Goal: Transaction & Acquisition: Purchase product/service

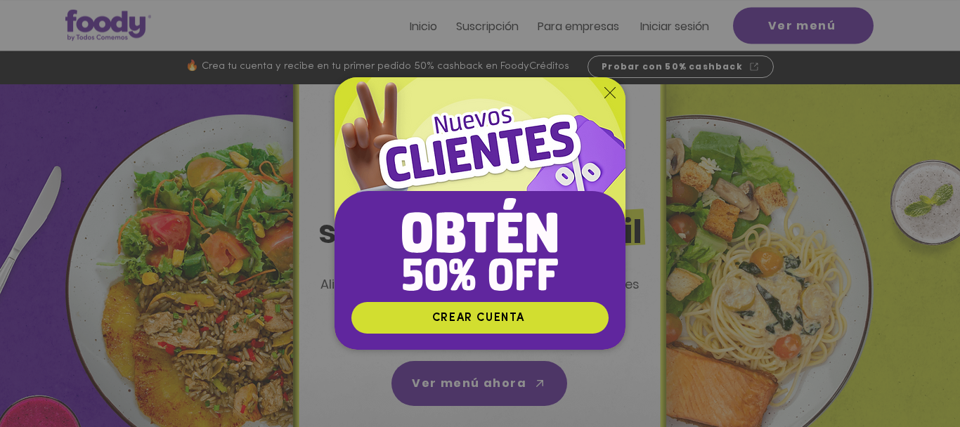
click at [614, 89] on icon "Volver al sitio" at bounding box center [610, 92] width 11 height 11
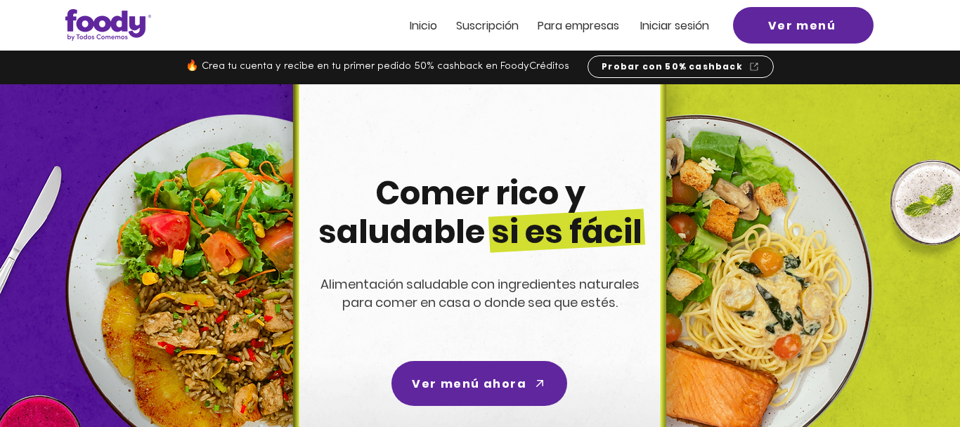
click at [672, 22] on span "Iniciar sesión" at bounding box center [674, 26] width 69 height 16
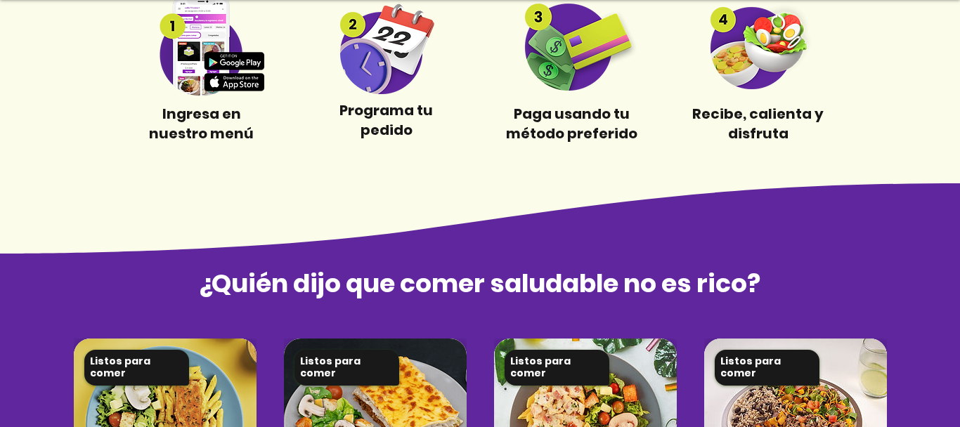
scroll to position [714, 0]
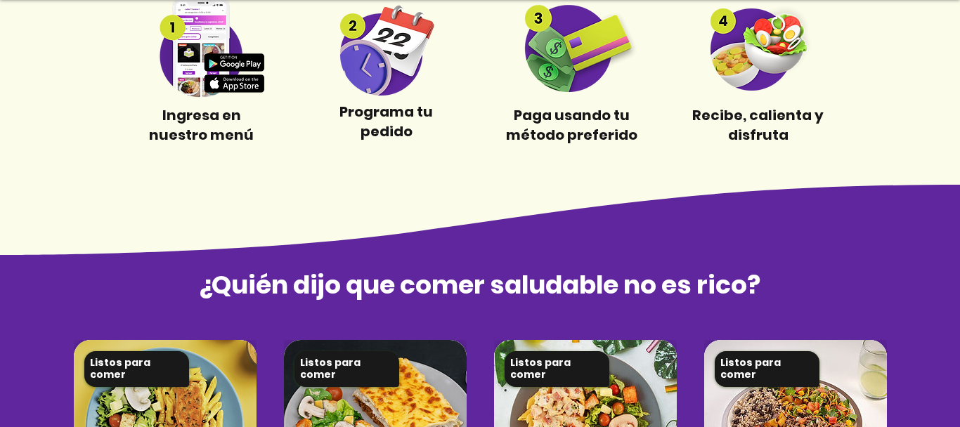
click at [373, 101] on div at bounding box center [480, 1] width 960 height 363
click at [375, 75] on img at bounding box center [386, 48] width 131 height 96
click at [362, 29] on img at bounding box center [386, 48] width 131 height 96
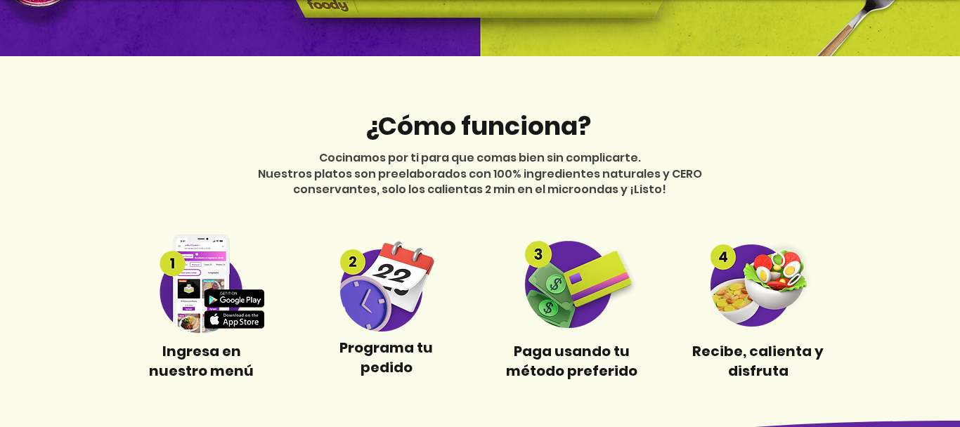
scroll to position [479, 0]
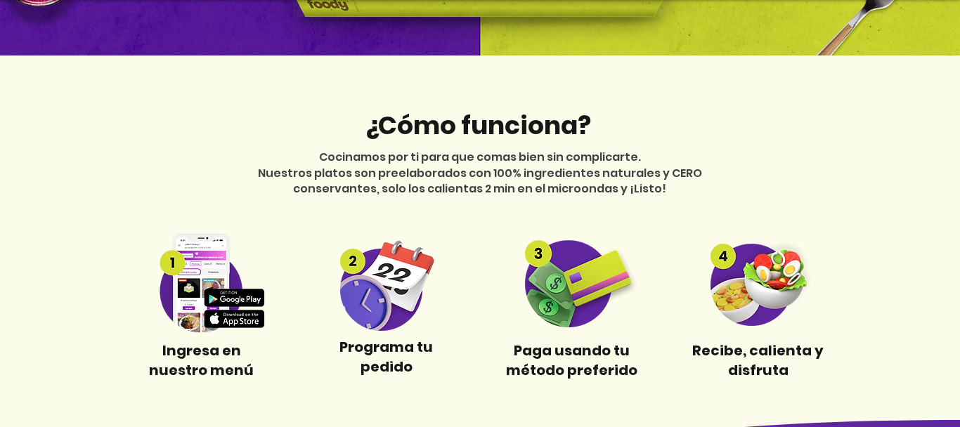
click at [370, 288] on img at bounding box center [386, 283] width 131 height 96
click at [370, 282] on img at bounding box center [386, 283] width 131 height 96
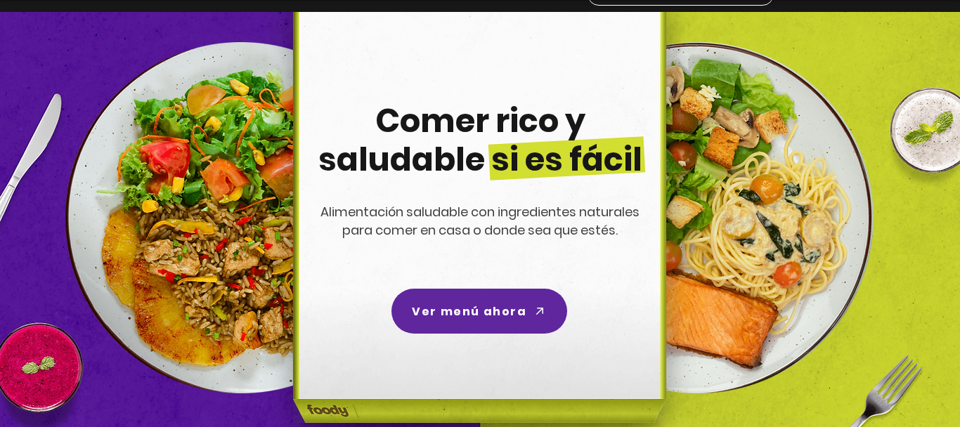
scroll to position [0, 0]
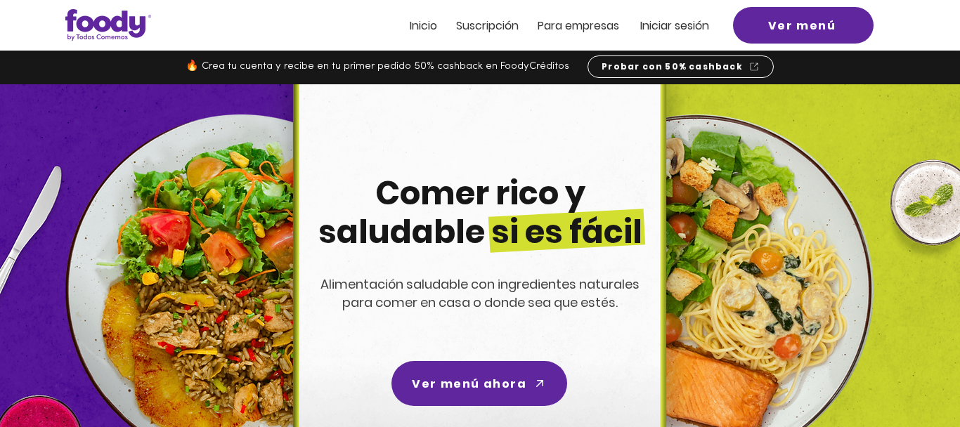
click at [483, 23] on span "Suscripción" at bounding box center [487, 26] width 63 height 16
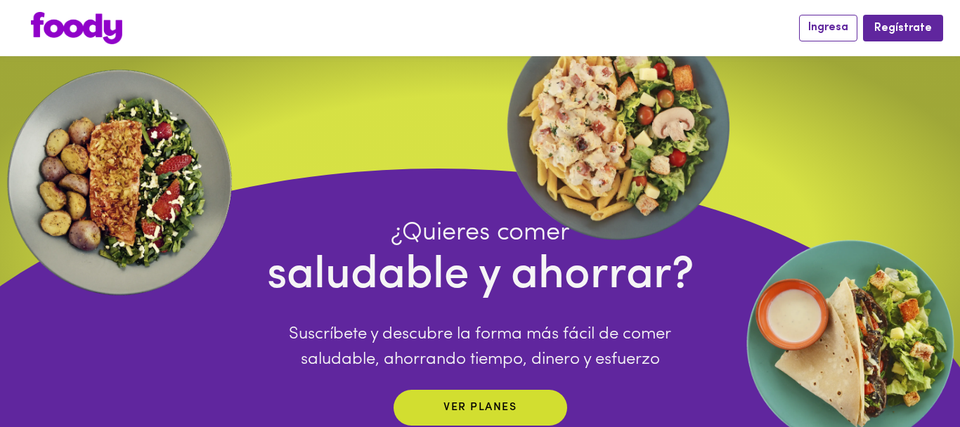
click at [826, 30] on span "Ingresa" at bounding box center [828, 27] width 40 height 13
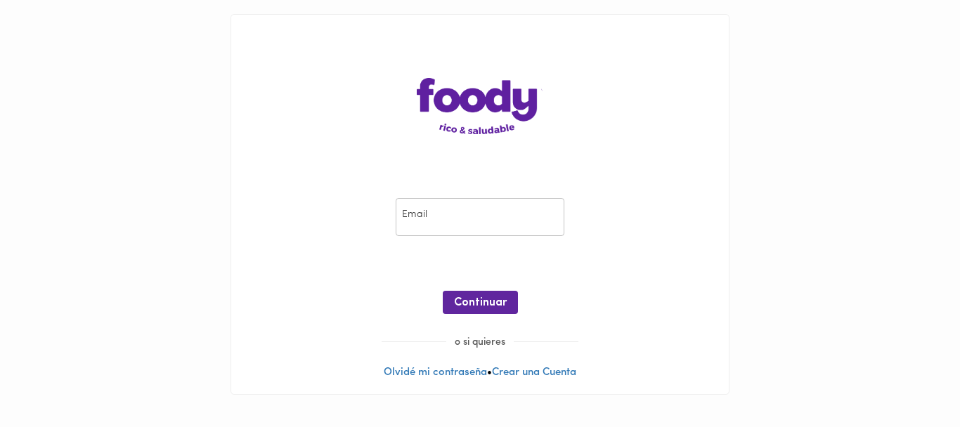
click at [508, 202] on input "email" at bounding box center [480, 217] width 169 height 39
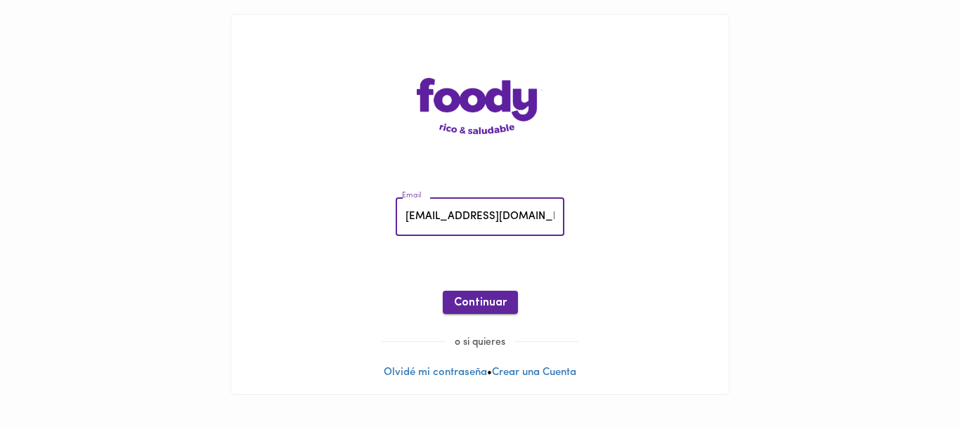
type input "elenyarag@hotmail.com"
click at [456, 310] on button "Continuar" at bounding box center [480, 302] width 75 height 23
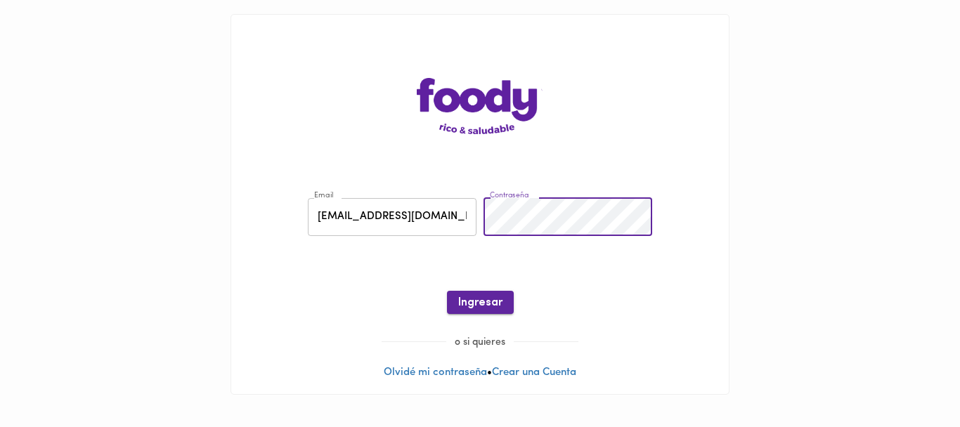
click at [451, 309] on button "Ingresar" at bounding box center [480, 302] width 67 height 23
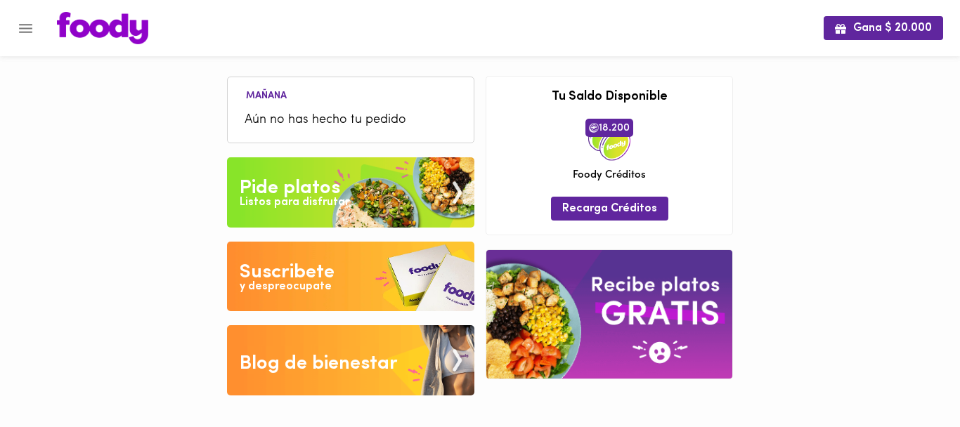
click at [780, 270] on div "Gana $ 20.000 Mañana Aún no has hecho tu pedido Tu pago contraentrega por $- es…" at bounding box center [480, 208] width 960 height 417
click at [349, 111] on span "Aún no has hecho tu pedido" at bounding box center [351, 120] width 212 height 19
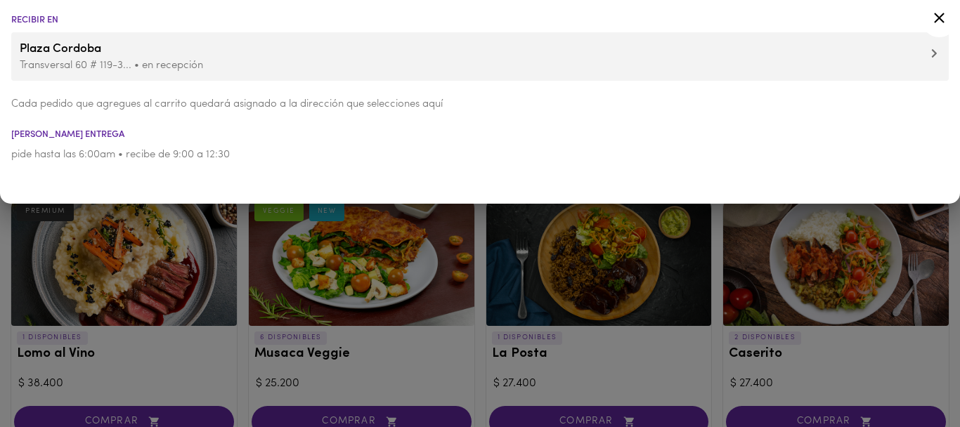
click at [941, 16] on icon at bounding box center [939, 18] width 11 height 11
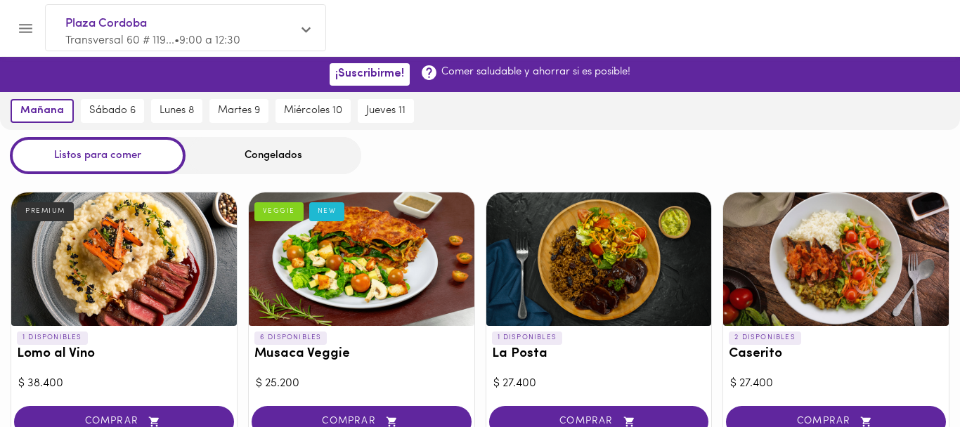
click at [169, 34] on p "Transversal 60 # 119... • 9:00 a 12:30" at bounding box center [178, 41] width 226 height 16
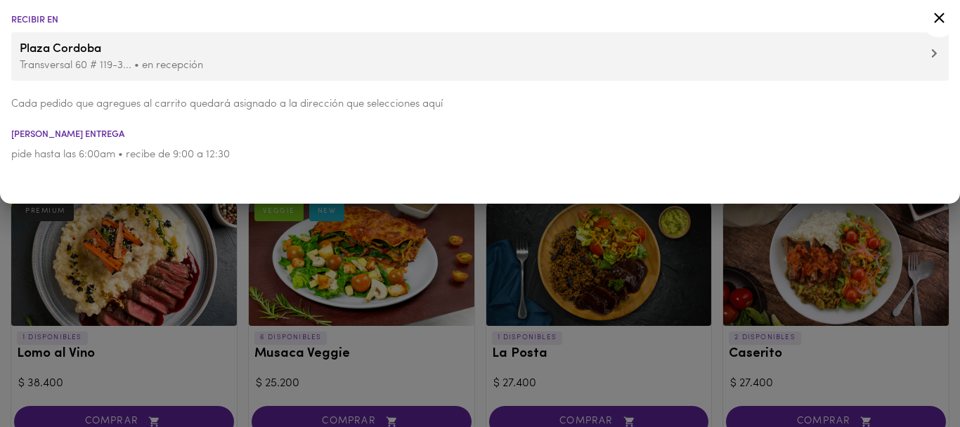
click at [21, 220] on div at bounding box center [480, 213] width 960 height 427
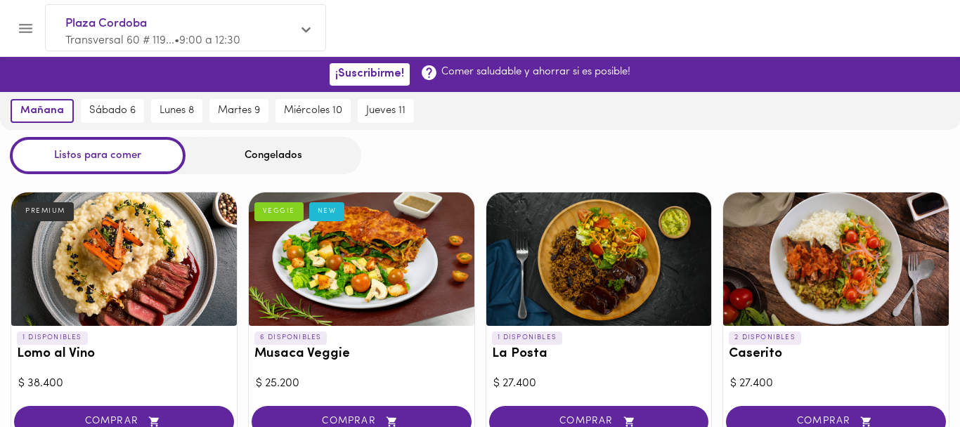
click at [24, 26] on icon "Menu" at bounding box center [26, 29] width 18 height 18
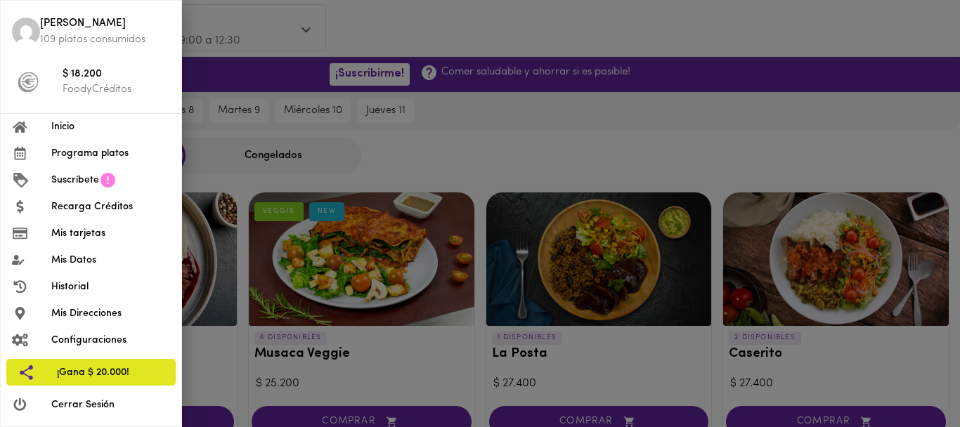
click at [87, 212] on span "Recarga Créditos" at bounding box center [110, 207] width 119 height 15
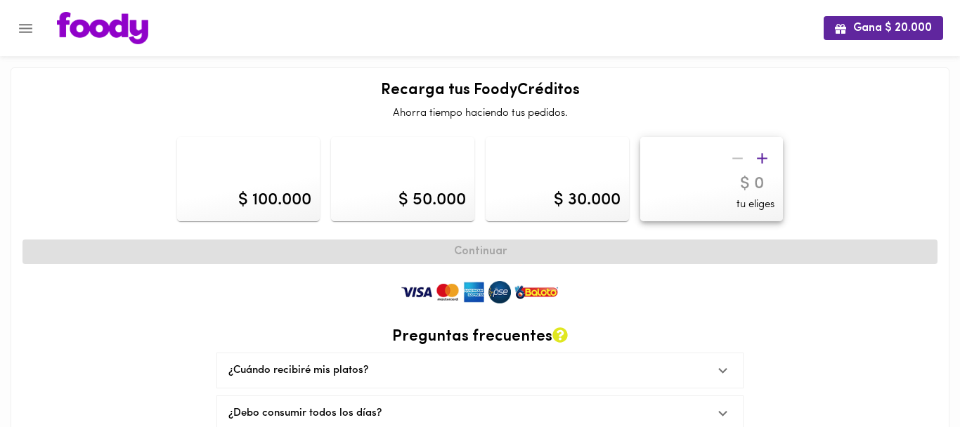
click at [231, 218] on div "$ 100.000" at bounding box center [248, 179] width 143 height 84
type input "100000"
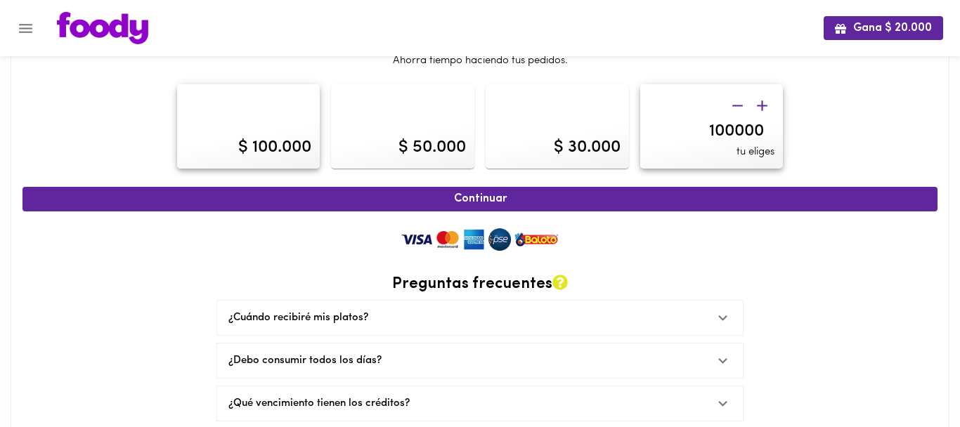
scroll to position [70, 0]
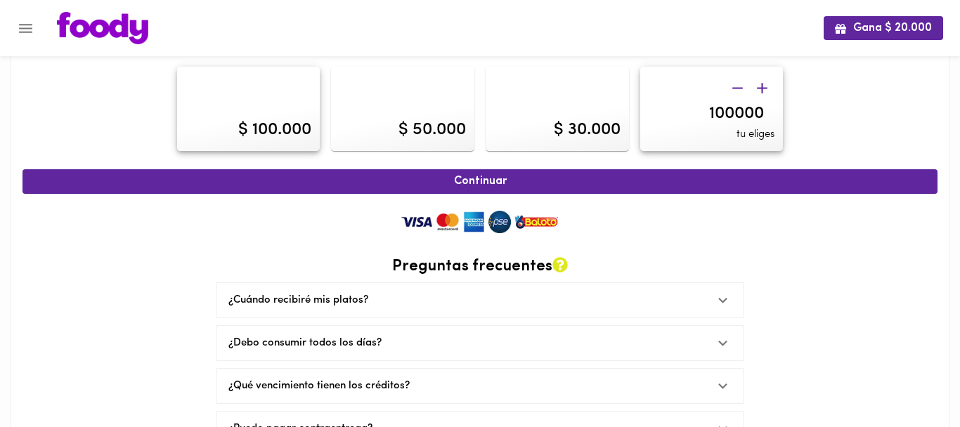
click at [271, 126] on div "$ 100.000" at bounding box center [274, 130] width 73 height 24
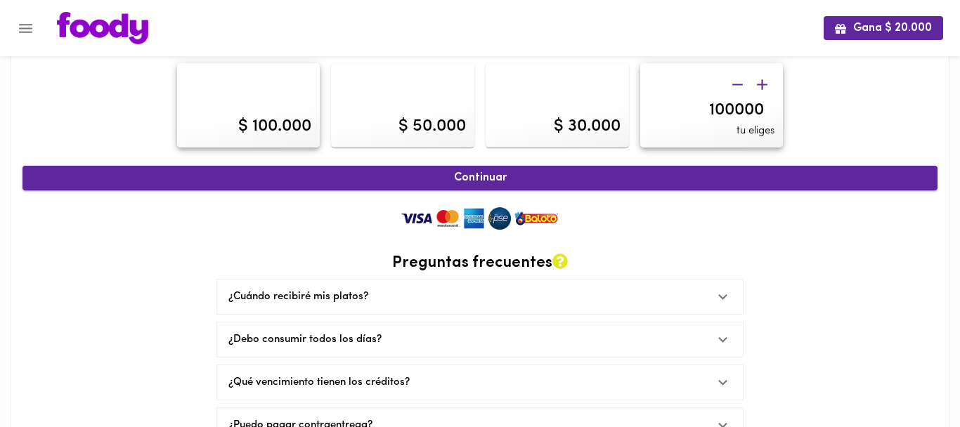
click at [408, 183] on span "Continuar" at bounding box center [480, 178] width 884 height 13
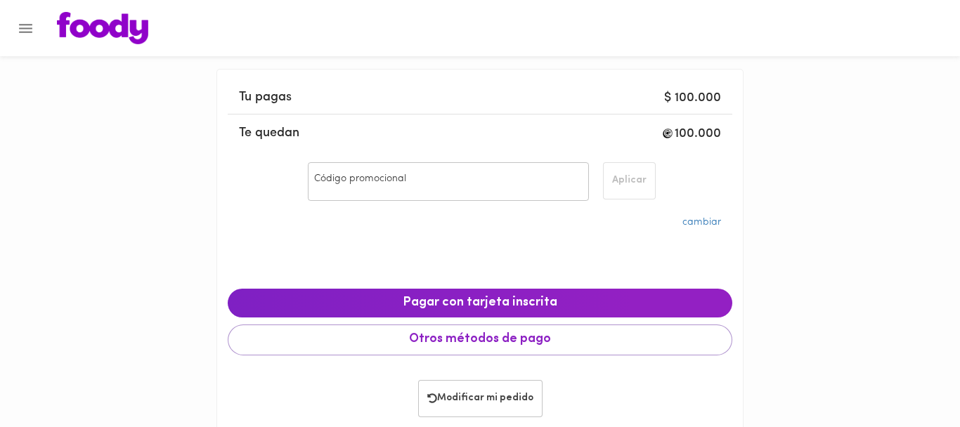
click at [387, 172] on input "Código promocional" at bounding box center [448, 181] width 280 height 39
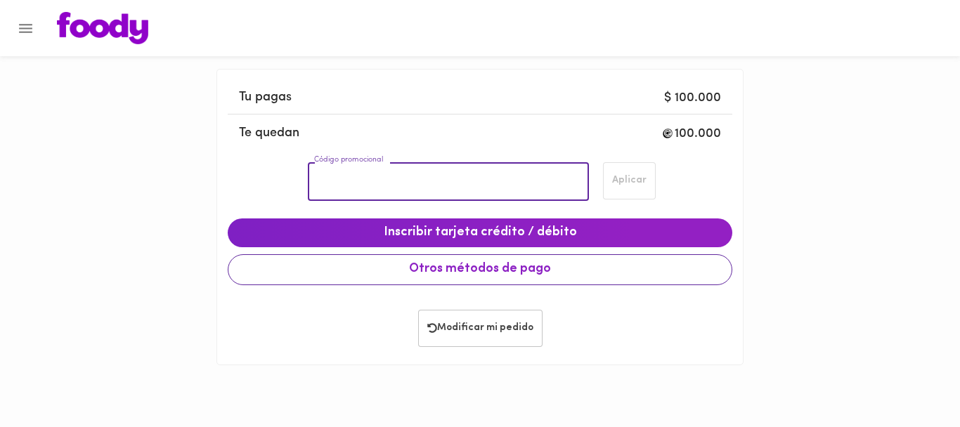
click at [385, 269] on span "Otros métodos de pago" at bounding box center [480, 269] width 481 height 15
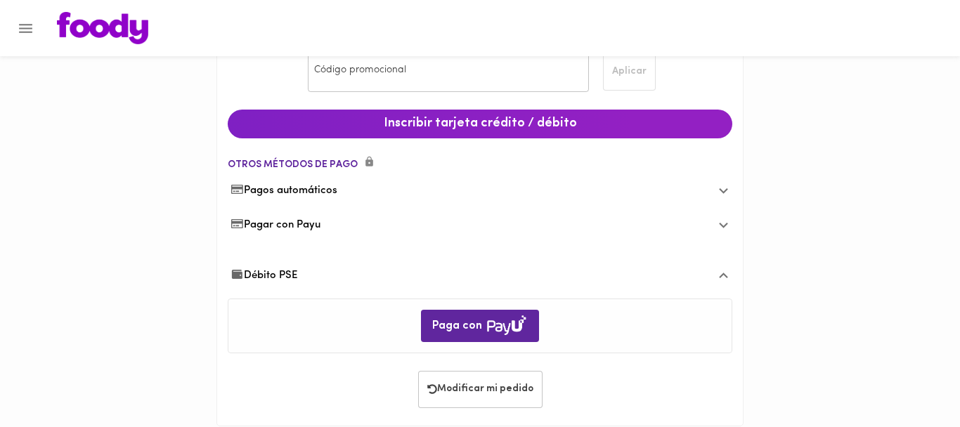
scroll to position [129, 0]
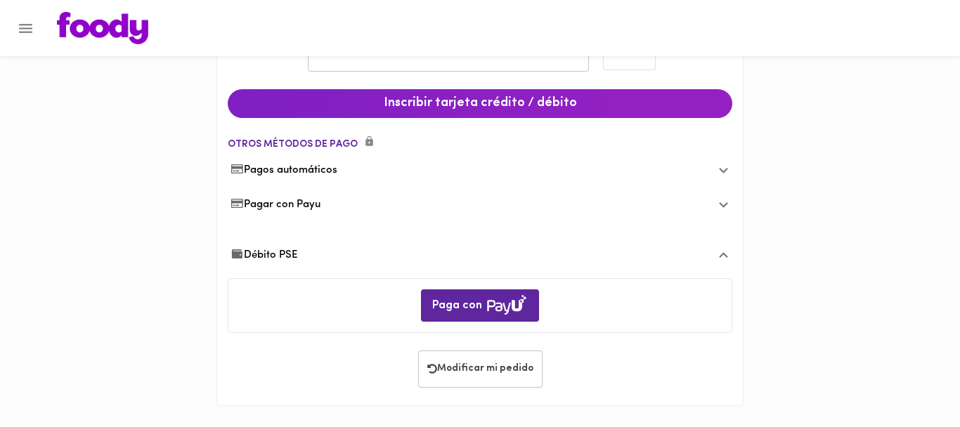
click at [297, 254] on span "Débito PSE" at bounding box center [264, 255] width 67 height 15
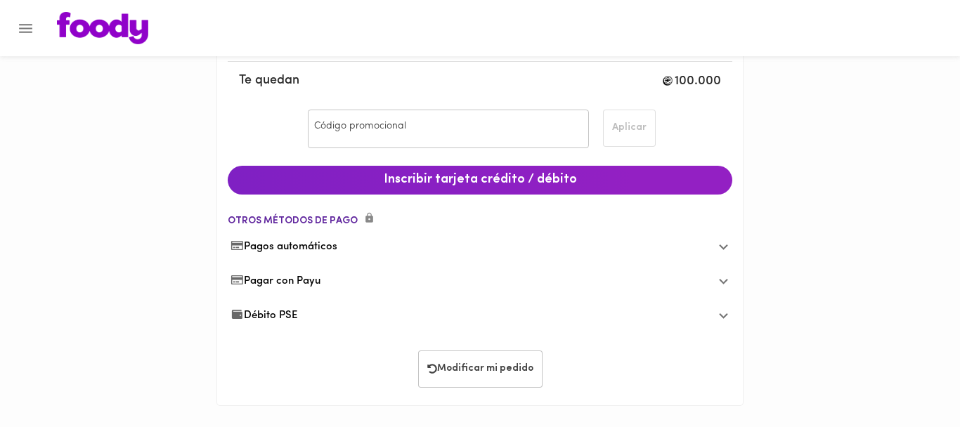
scroll to position [53, 0]
click at [302, 323] on div "Débito PSE" at bounding box center [480, 316] width 505 height 34
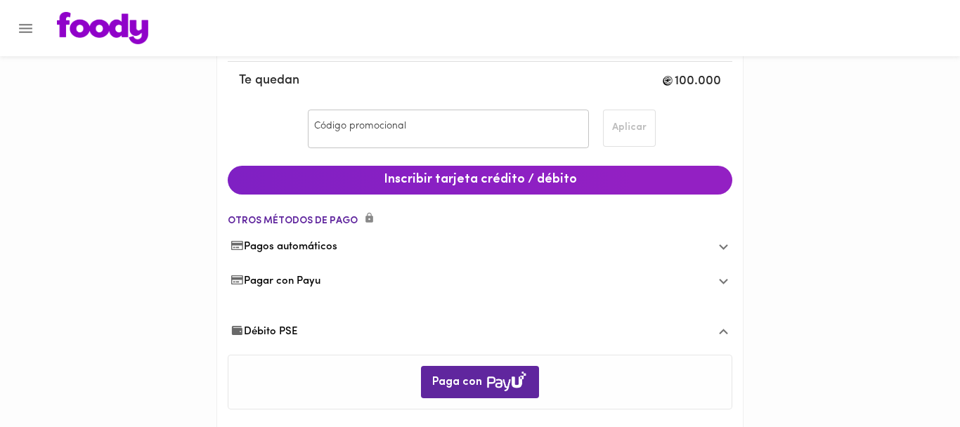
scroll to position [129, 0]
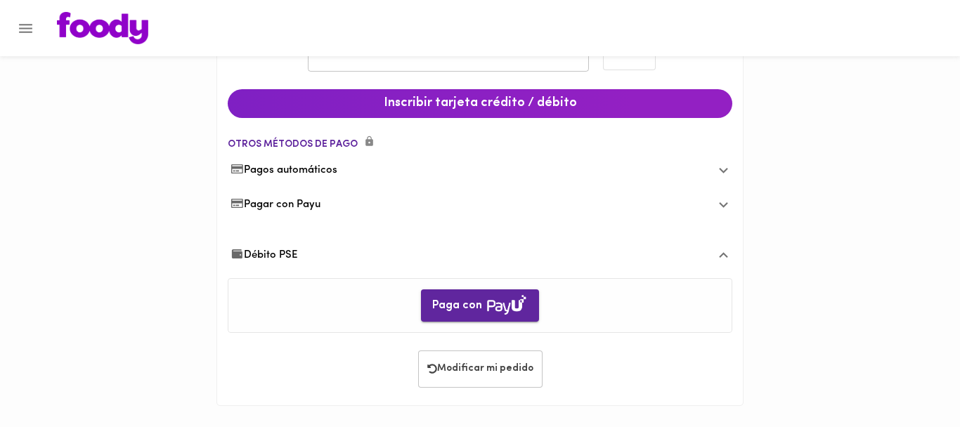
click at [456, 307] on span "Paga con" at bounding box center [480, 306] width 96 height 22
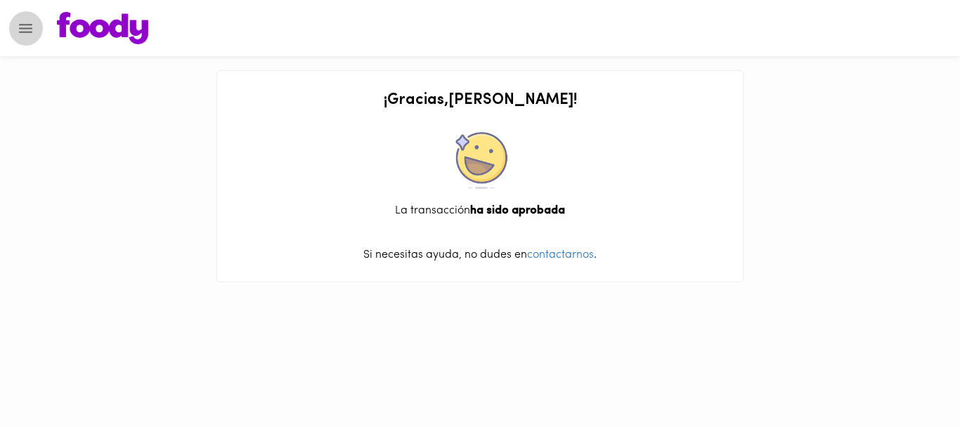
click at [18, 20] on icon "Menu" at bounding box center [26, 29] width 18 height 18
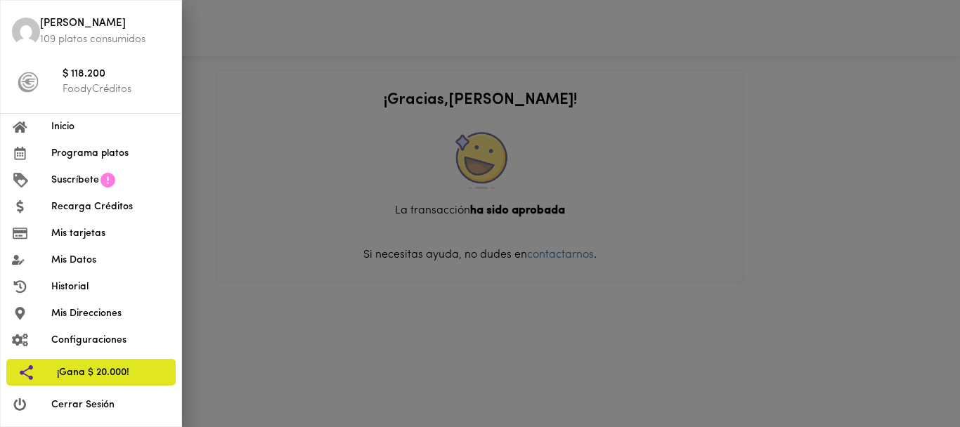
click at [38, 127] on div at bounding box center [31, 127] width 39 height 13
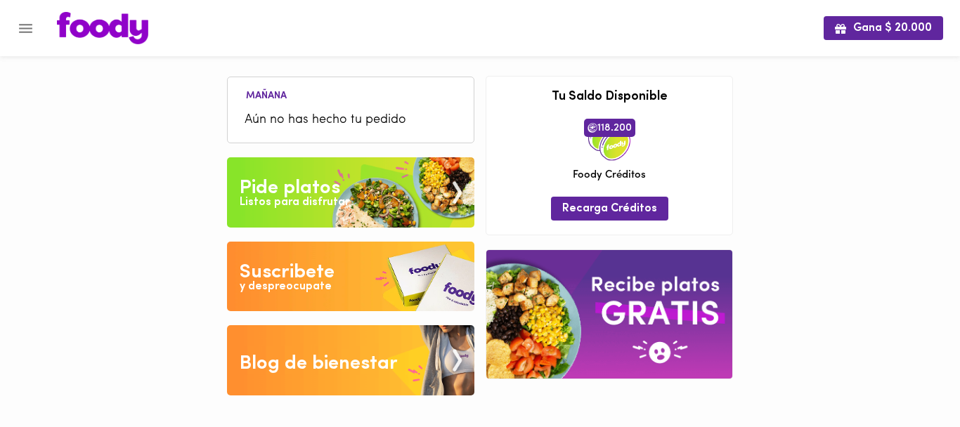
click at [339, 115] on span "Aún no has hecho tu pedido" at bounding box center [351, 120] width 212 height 19
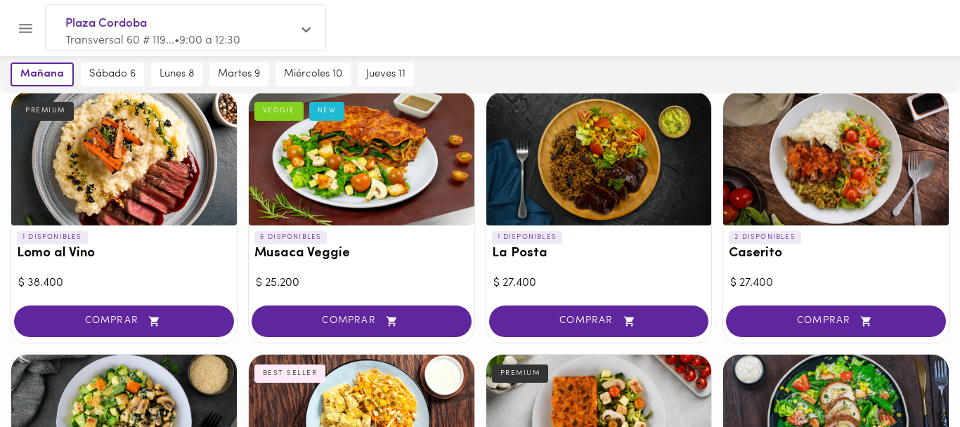
scroll to position [100, 0]
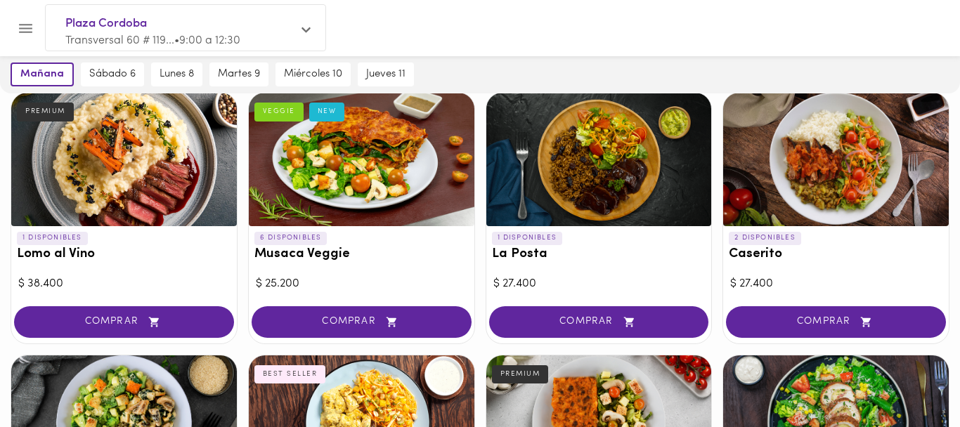
click at [139, 169] on div at bounding box center [124, 160] width 226 height 134
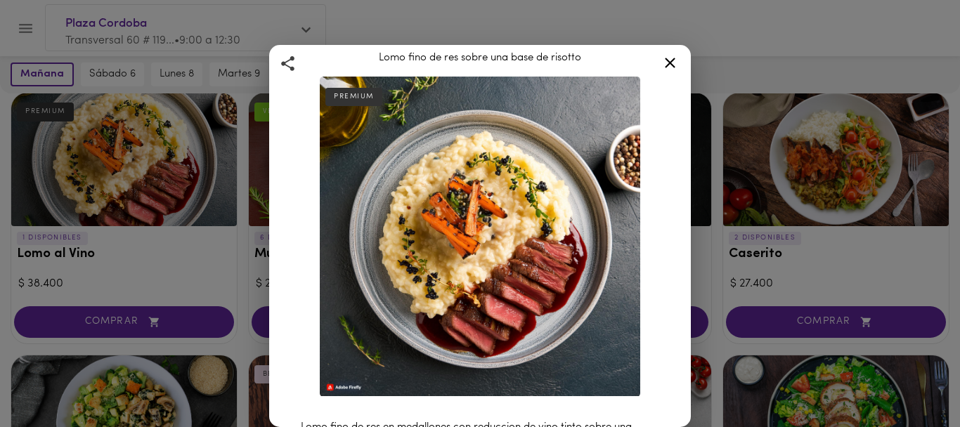
scroll to position [44, 0]
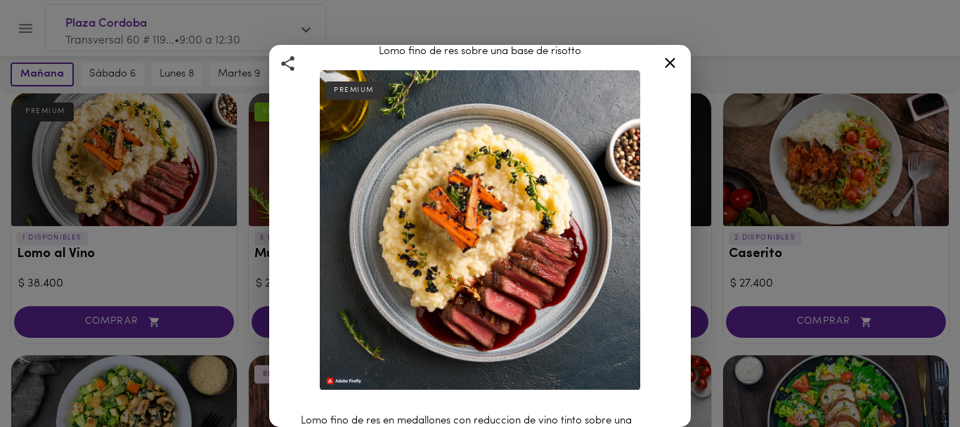
click at [675, 67] on icon at bounding box center [671, 63] width 18 height 18
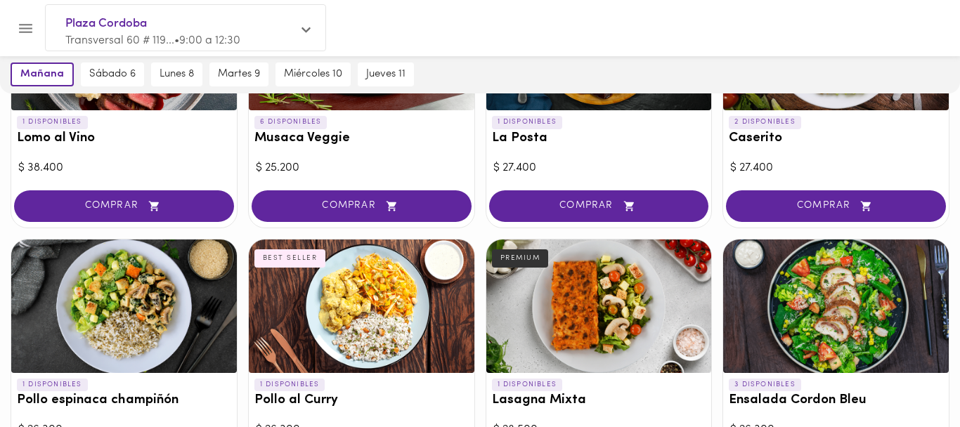
scroll to position [247, 0]
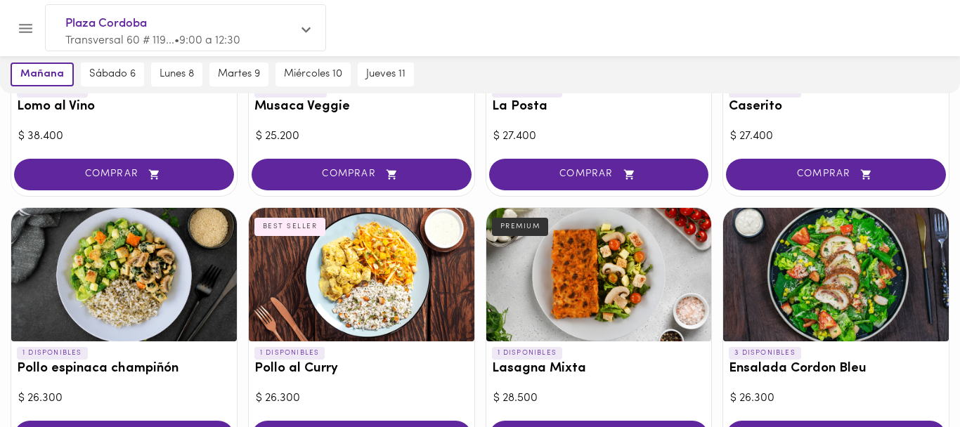
click at [389, 313] on div at bounding box center [362, 275] width 226 height 134
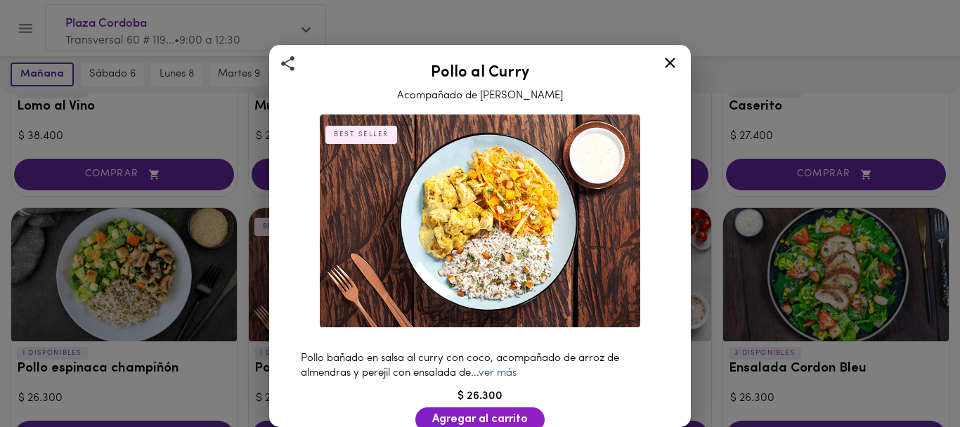
click at [502, 375] on link "ver más" at bounding box center [498, 373] width 38 height 11
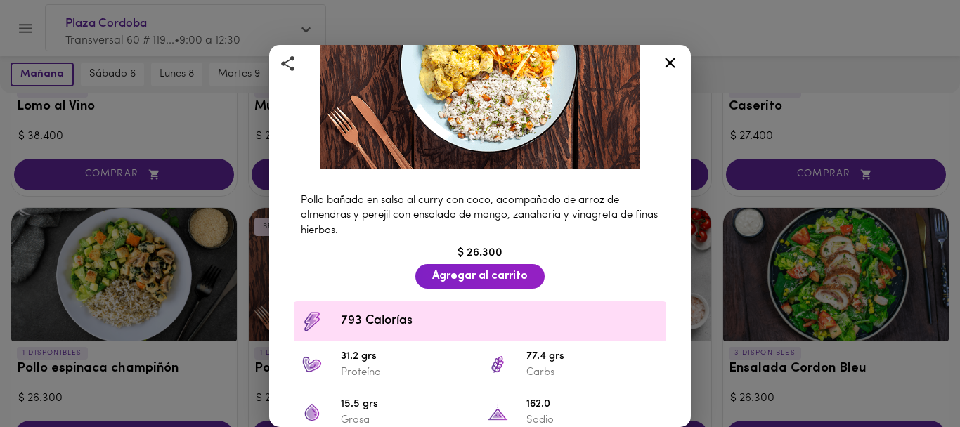
scroll to position [160, 0]
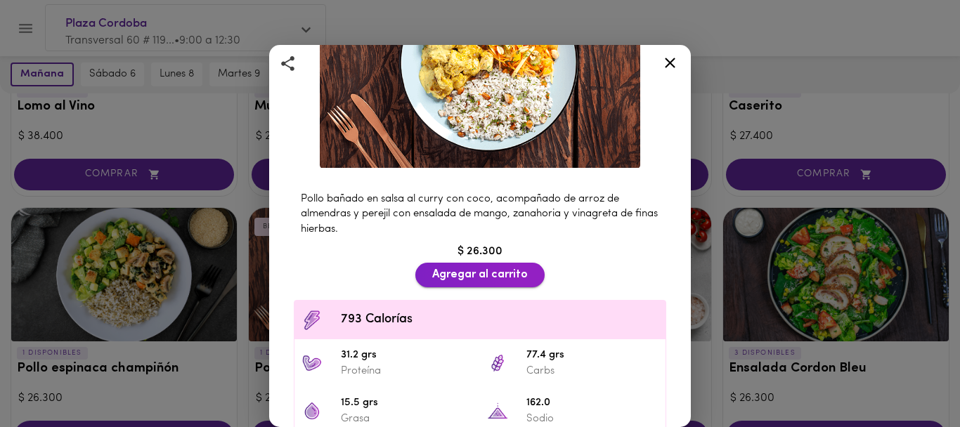
click at [490, 269] on span "Agregar al carrito" at bounding box center [480, 275] width 96 height 13
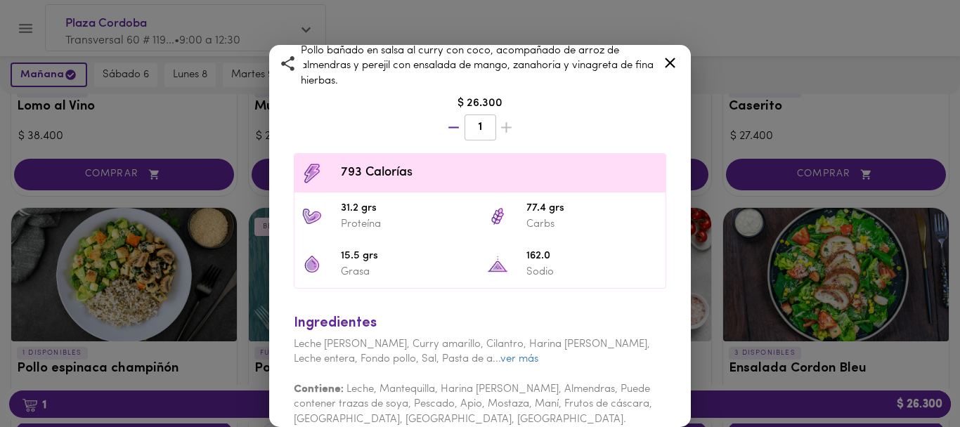
scroll to position [328, 0]
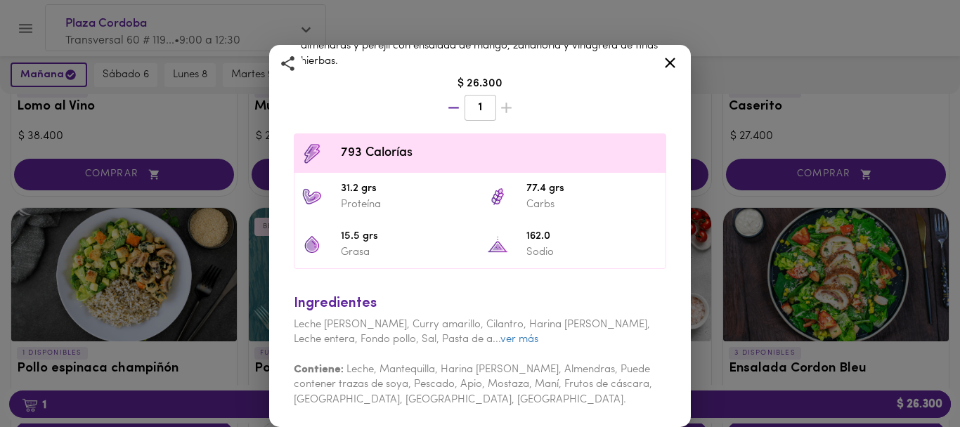
click at [667, 62] on icon at bounding box center [671, 63] width 18 height 18
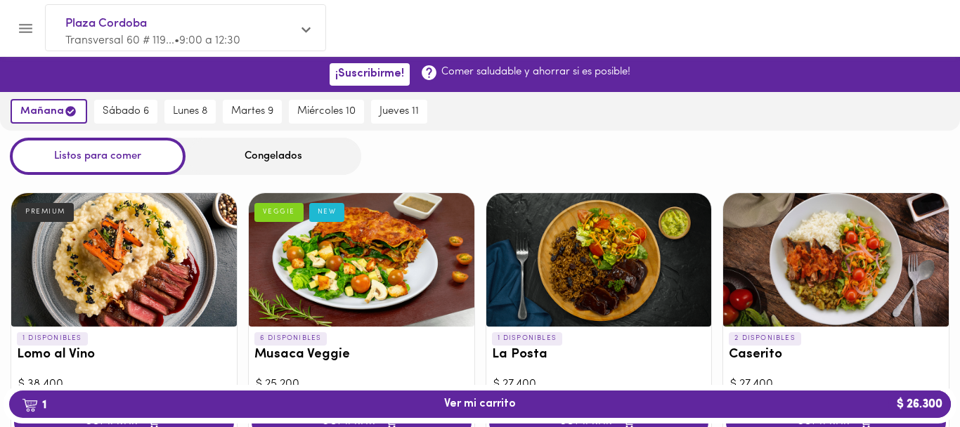
click at [309, 28] on icon at bounding box center [306, 30] width 9 height 6
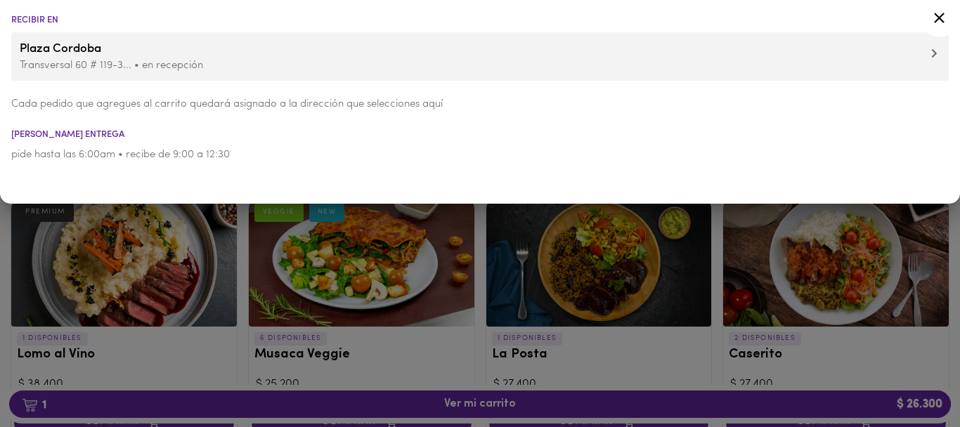
click at [273, 56] on span "Plaza Cordoba" at bounding box center [480, 49] width 921 height 18
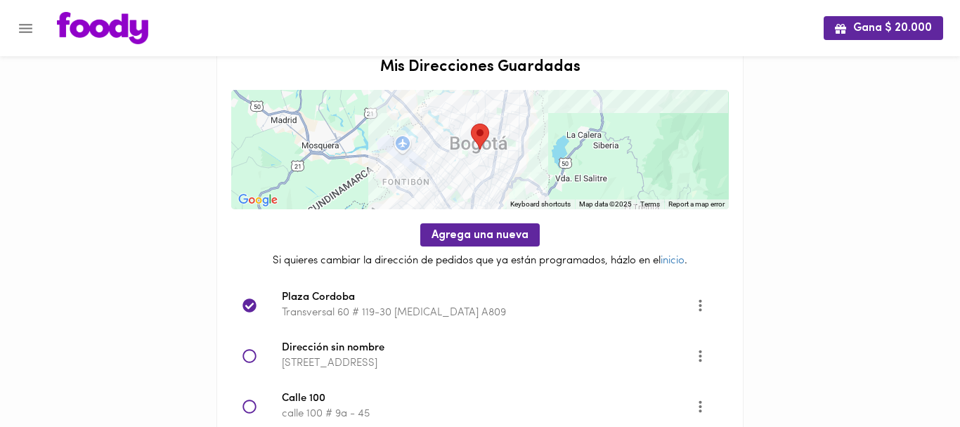
scroll to position [143, 0]
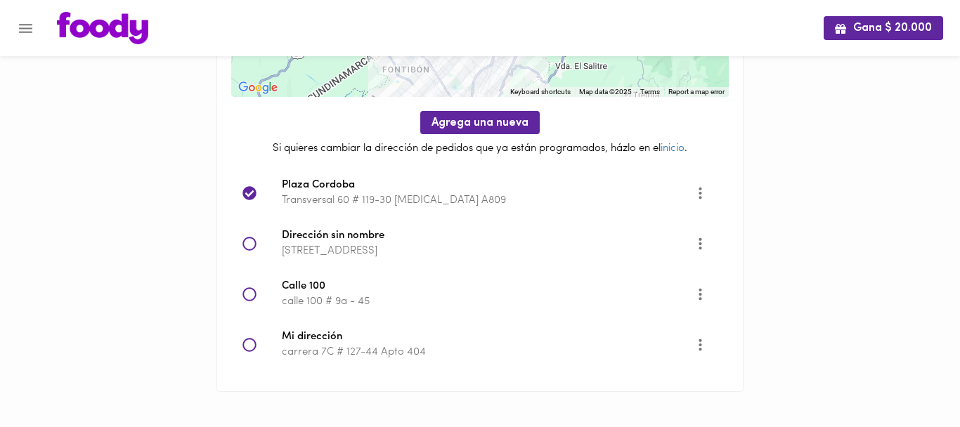
click at [362, 194] on p "Transversal 60 # 119-30 T3 A809" at bounding box center [488, 200] width 413 height 15
click at [374, 200] on p "Transversal 60 # 119-30 T3 A809" at bounding box center [488, 200] width 413 height 15
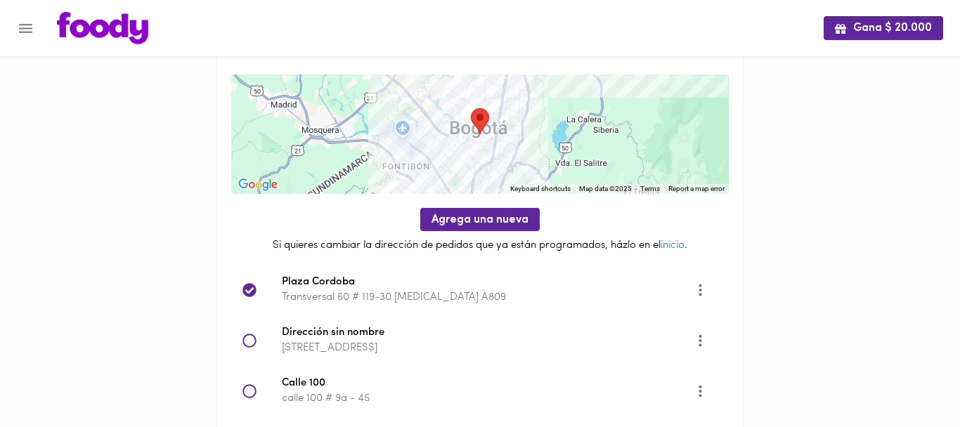
scroll to position [0, 0]
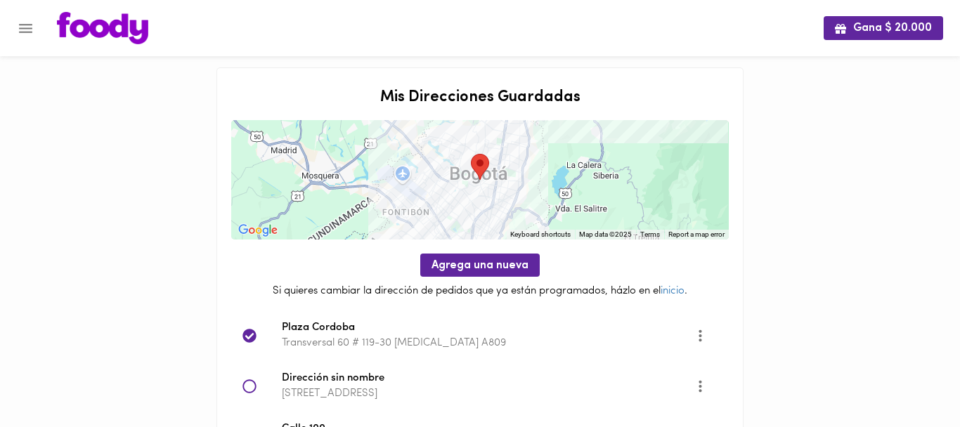
click at [309, 324] on span "Plaza Cordoba" at bounding box center [488, 329] width 413 height 16
click at [246, 335] on icon at bounding box center [250, 336] width 14 height 14
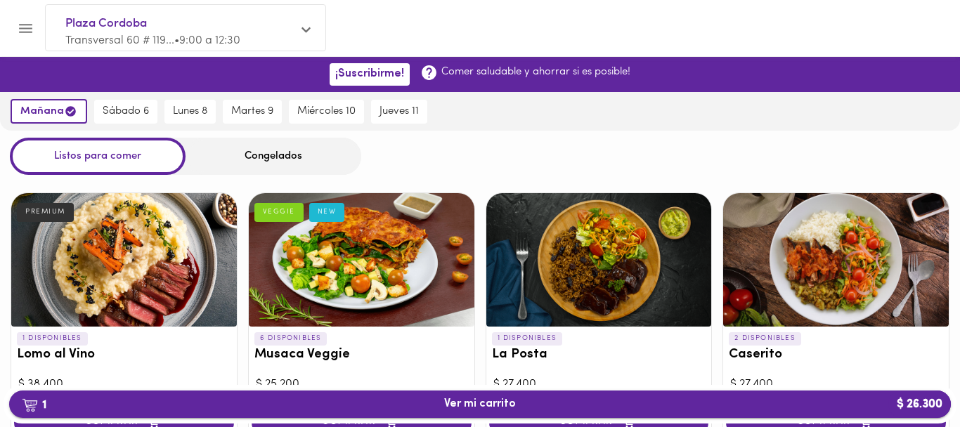
click at [594, 411] on button "1 Ver mi carrito $ 26.300" at bounding box center [480, 404] width 942 height 27
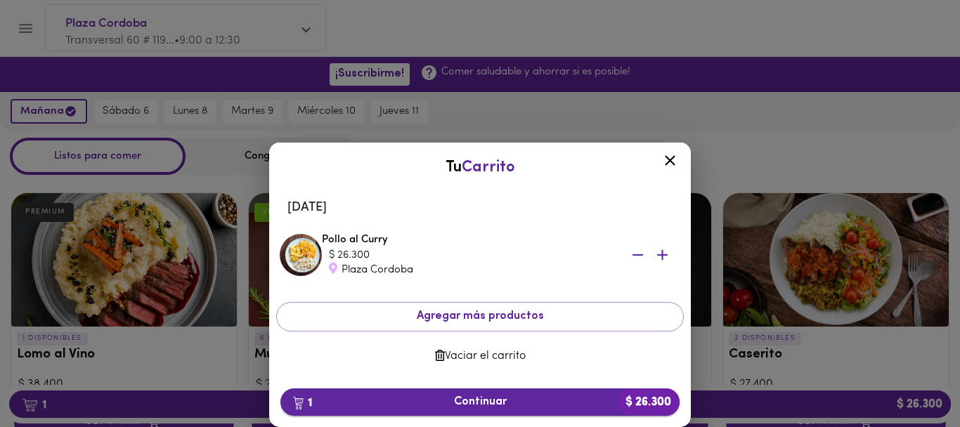
click at [470, 406] on span "1 Continuar $ 26.300" at bounding box center [480, 402] width 377 height 13
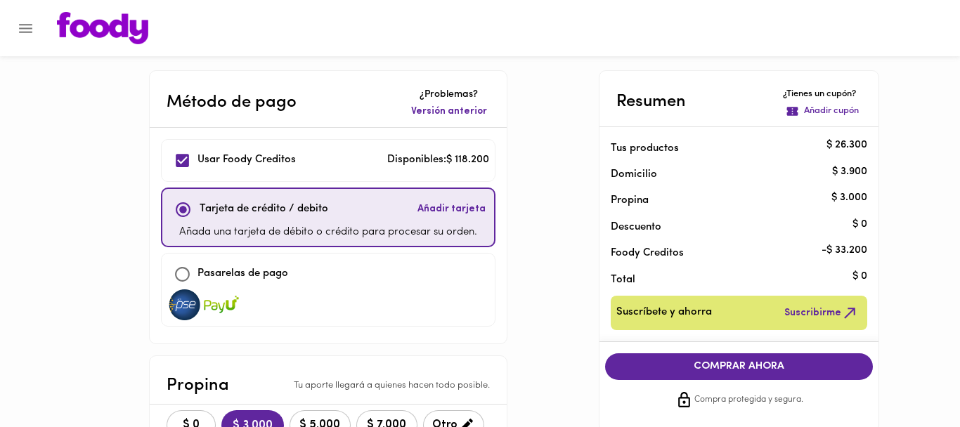
click at [324, 155] on div "Usar Foody Creditos Disponibles: $ 118.200" at bounding box center [328, 161] width 322 height 30
click at [188, 163] on input "checkbox" at bounding box center [182, 161] width 30 height 30
checkbox input "true"
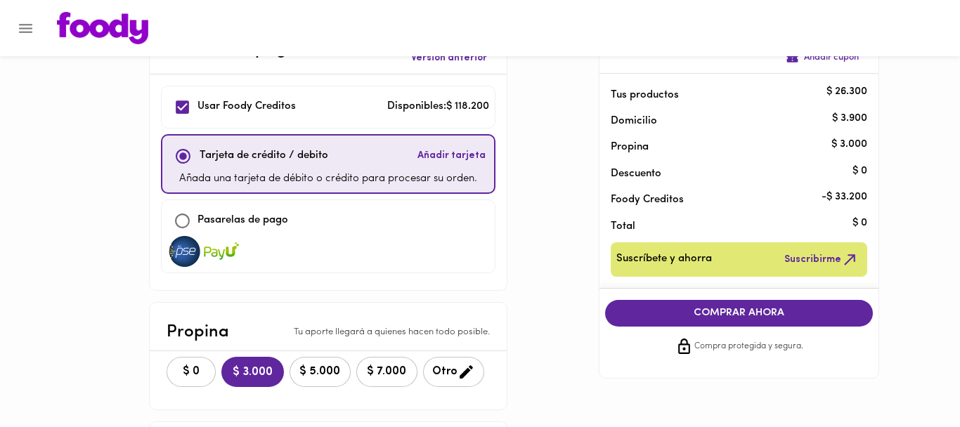
scroll to position [54, 0]
click at [199, 382] on button "$ 0" at bounding box center [191, 371] width 49 height 30
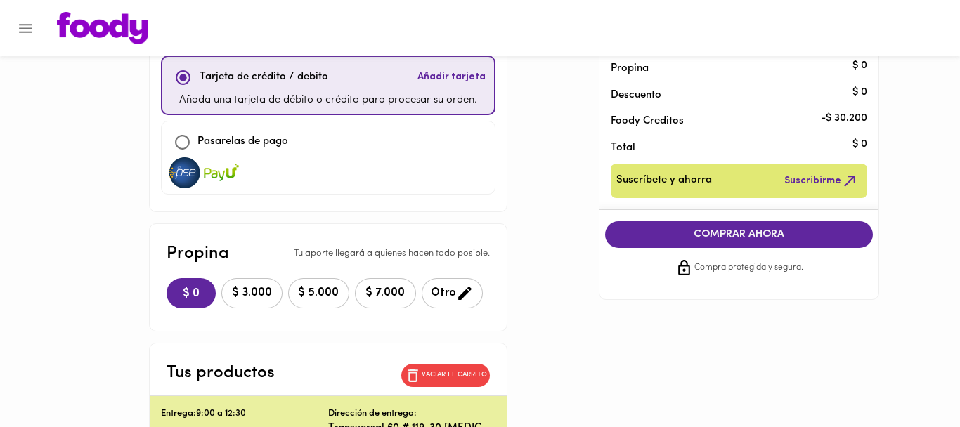
scroll to position [141, 0]
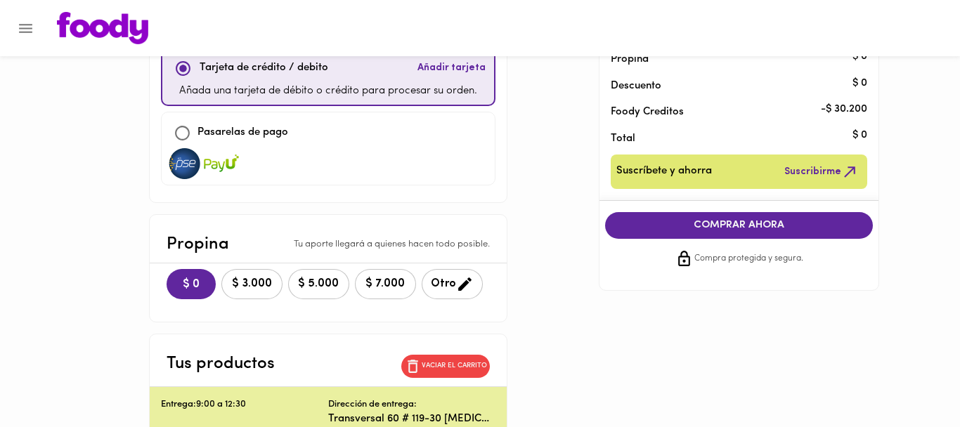
click at [671, 227] on span "COMPRAR AHORA" at bounding box center [739, 225] width 240 height 13
